Goal: Information Seeking & Learning: Learn about a topic

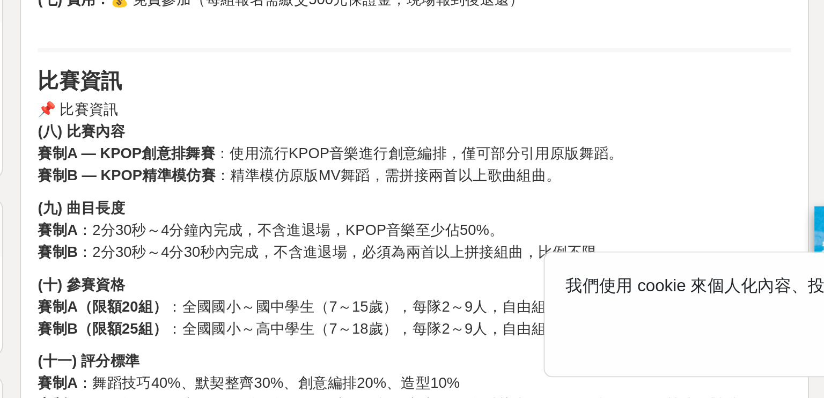
click at [471, 281] on p "📌 比賽資訊 (八) 比賽內容 賽制A — KPOP創意排舞賽 ：使用流行KPOP音樂進行創意編排，僅可部分引用原版舞蹈。 賽制B — KPOP精準模仿賽 ：…" at bounding box center [514, 267] width 385 height 45
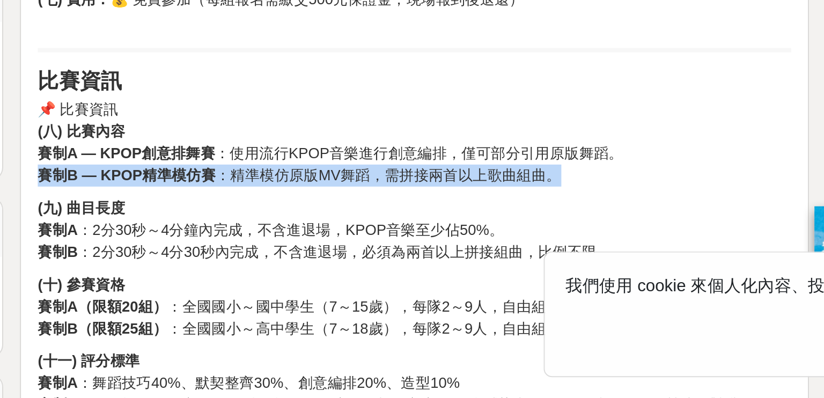
click at [471, 281] on p "📌 比賽資訊 (八) 比賽內容 賽制A — KPOP創意排舞賽 ：使用流行KPOP音樂進行創意編排，僅可部分引用原版舞蹈。 賽制B — KPOP精準模仿賽 ：…" at bounding box center [514, 267] width 385 height 45
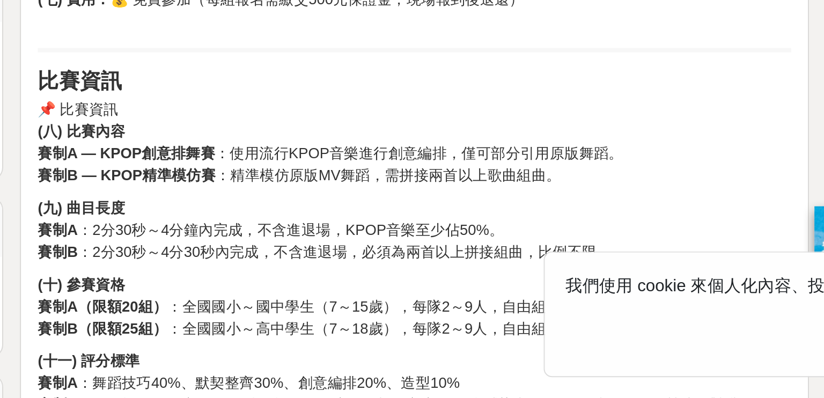
click at [471, 281] on p "📌 比賽資訊 (八) 比賽內容 賽制A — KPOP創意排舞賽 ：使用流行KPOP音樂進行創意編排，僅可部分引用原版舞蹈。 賽制B — KPOP精準模仿賽 ：…" at bounding box center [514, 267] width 385 height 45
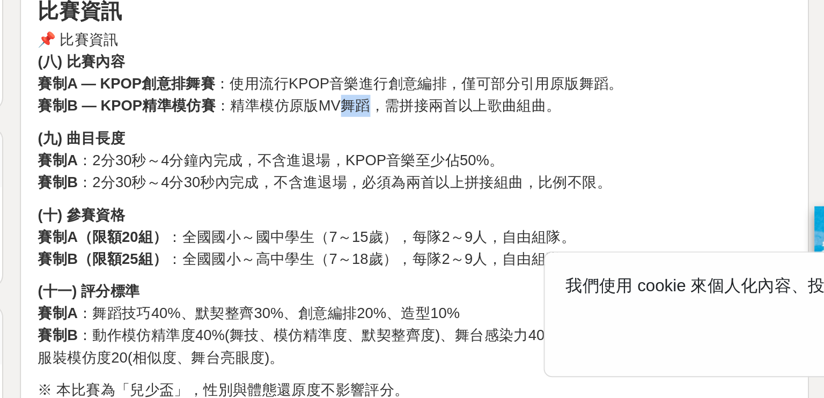
scroll to position [379, 0]
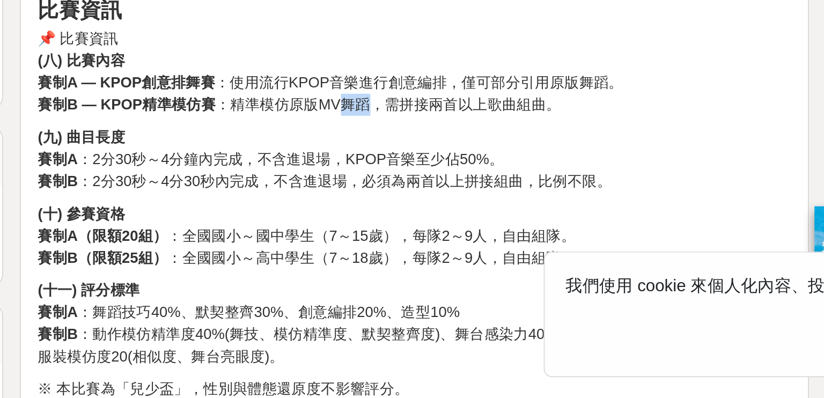
click at [471, 281] on p "(九) 曲目長度 賽制A ：2分30秒～4分鐘內完成，不含進退場，KPOP音樂至少佔50%。 賽制B ：2分30秒～4分30秒內完成，不含進退場，必須為兩首以…" at bounding box center [514, 276] width 385 height 34
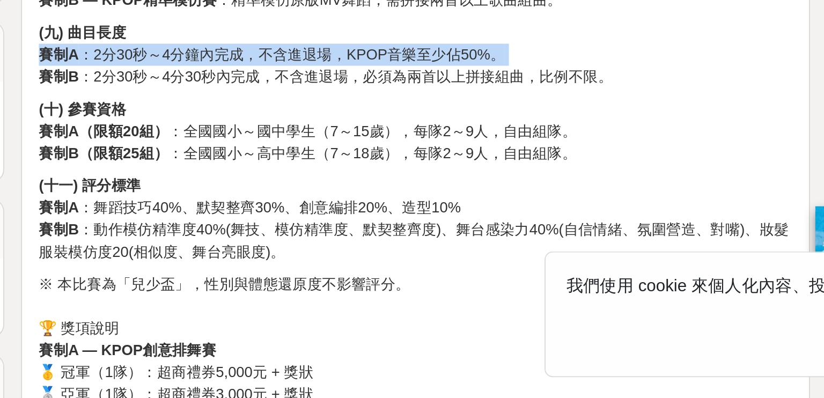
scroll to position [436, 0]
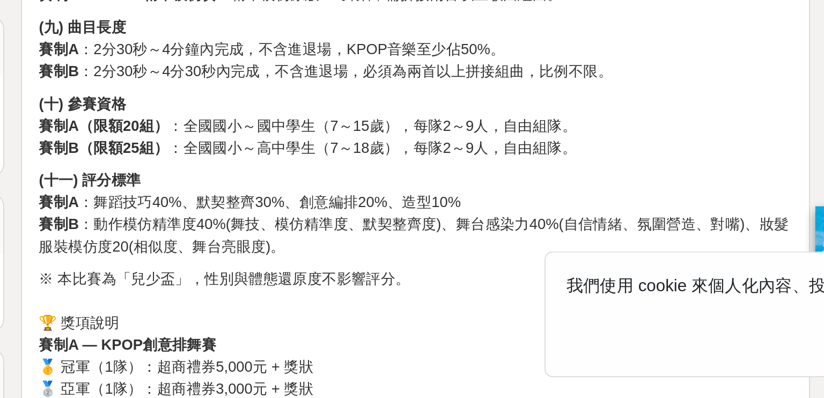
click at [499, 252] on p "(十) 參賽資格 賽制A（限額20組） ：全國國小～國中學生（7～15歲），每隊2～9人，自由組隊。 賽制B（限額25組） ：全國國小～高中學生（7～18歲）…" at bounding box center [514, 259] width 385 height 34
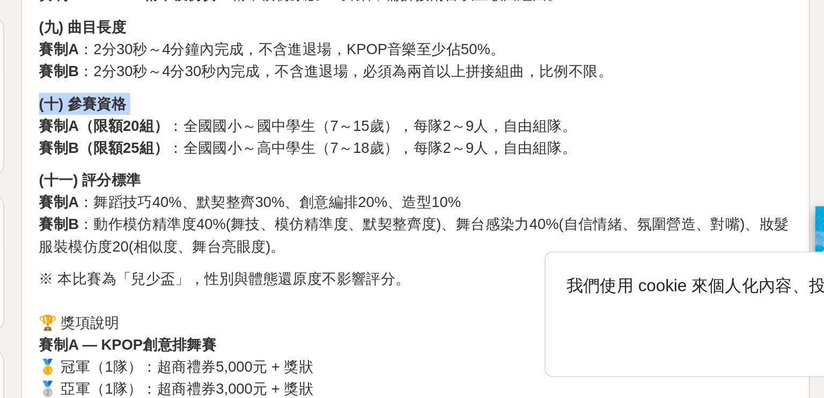
click at [499, 252] on p "(十) 參賽資格 賽制A（限額20組） ：全國國小～國中學生（7～15歲），每隊2～9人，自由組隊。 賽制B（限額25組） ：全國國小～高中學生（7～18歲）…" at bounding box center [514, 259] width 385 height 34
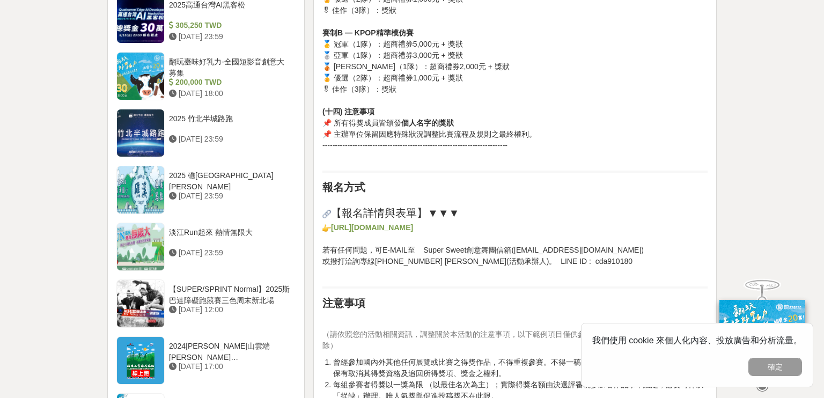
scroll to position [0, 0]
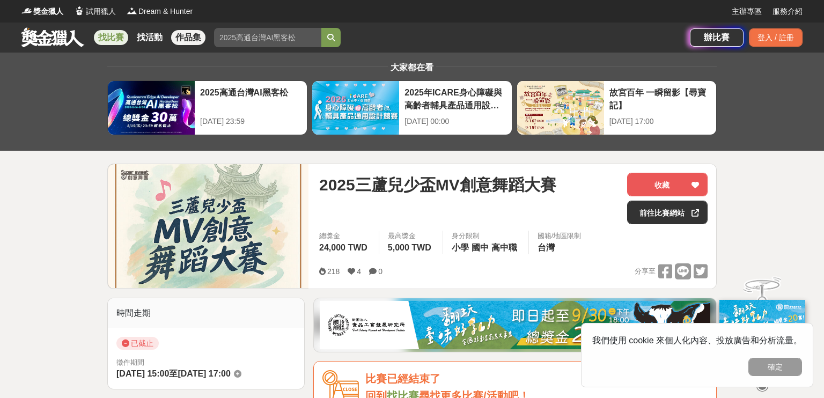
click at [187, 43] on link "作品集" at bounding box center [188, 37] width 34 height 15
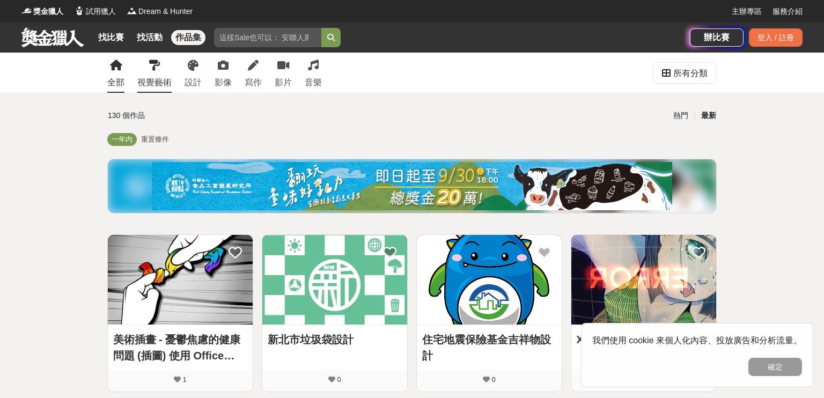
click at [156, 80] on div "視覺藝術" at bounding box center [154, 82] width 34 height 13
